Goal: Task Accomplishment & Management: Complete application form

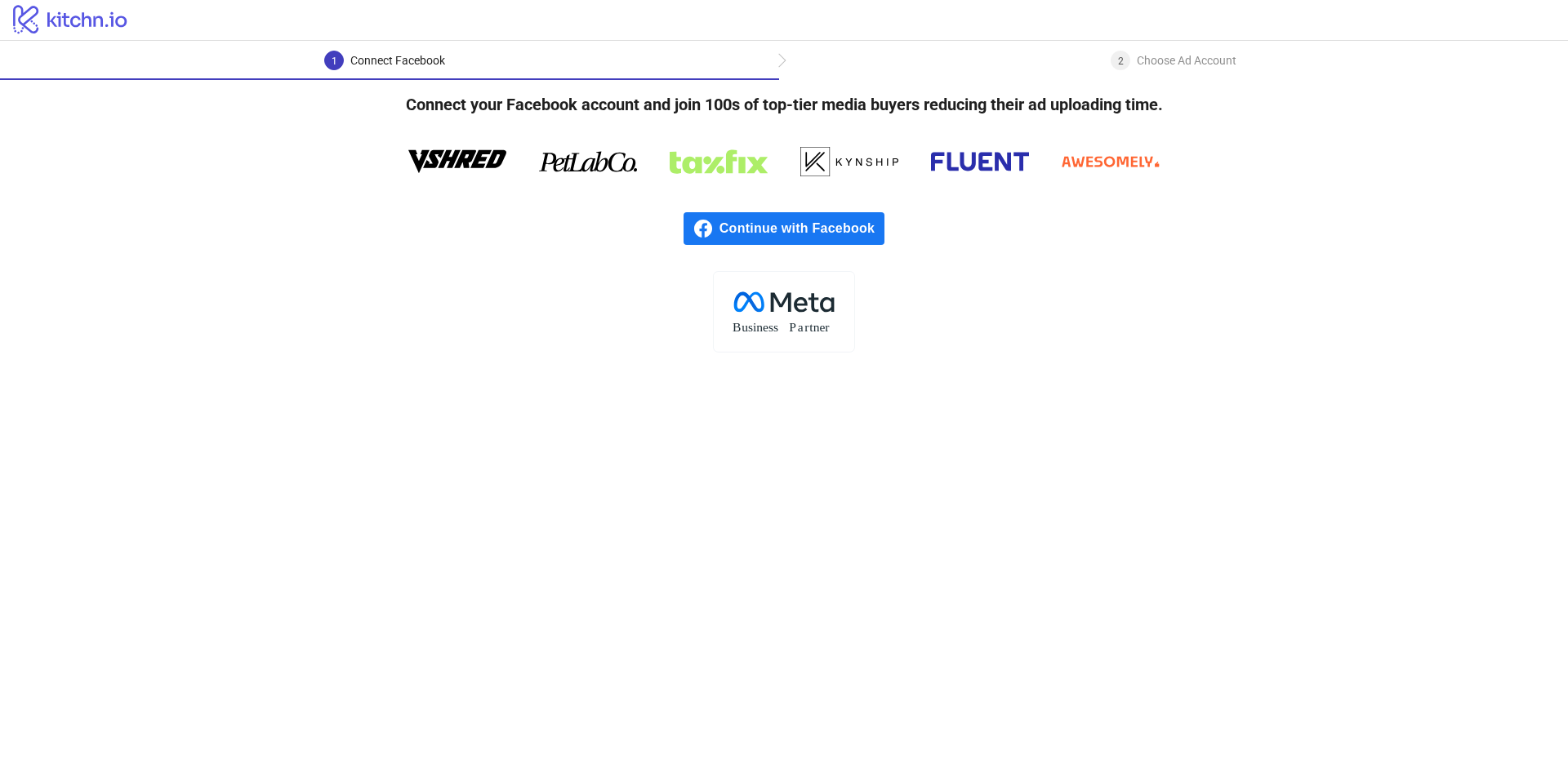
click at [869, 223] on span "Continue with Facebook" at bounding box center [802, 228] width 165 height 33
click at [831, 228] on span "Continue with Facebook" at bounding box center [802, 228] width 165 height 33
click at [995, 149] on icon at bounding box center [980, 161] width 98 height 49
click at [872, 214] on span "Continue with Facebook" at bounding box center [802, 228] width 165 height 33
